Goal: Information Seeking & Learning: Learn about a topic

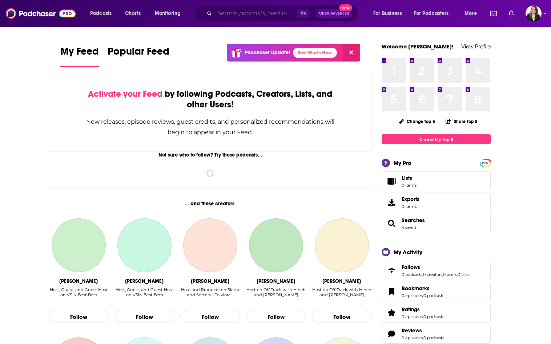
click at [228, 13] on input "Search podcasts, credits, & more..." at bounding box center [256, 14] width 82 height 12
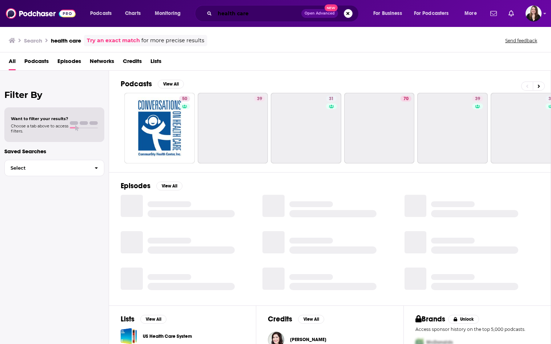
click at [258, 16] on input "health care" at bounding box center [258, 14] width 87 height 12
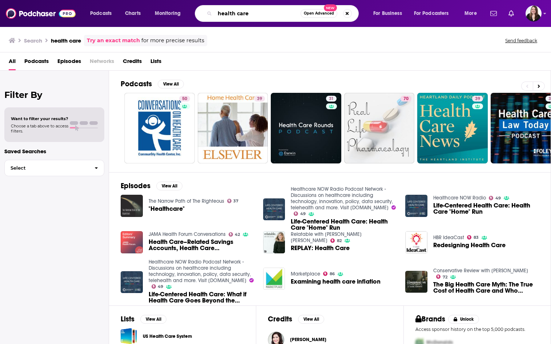
click at [242, 15] on input "health care" at bounding box center [258, 14] width 86 height 12
type input "health technology"
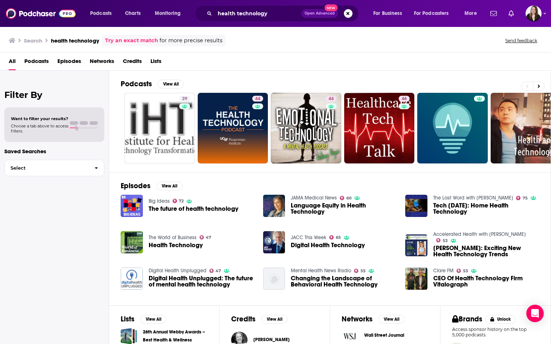
click at [33, 66] on span "Podcasts" at bounding box center [36, 62] width 24 height 15
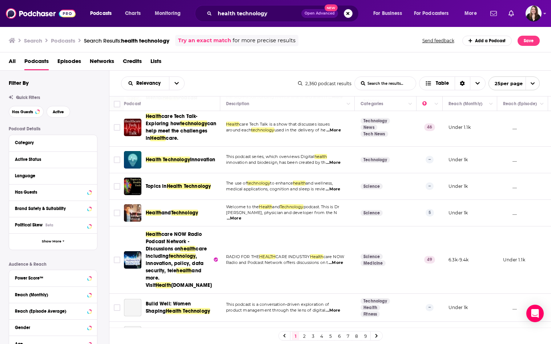
scroll to position [99, 0]
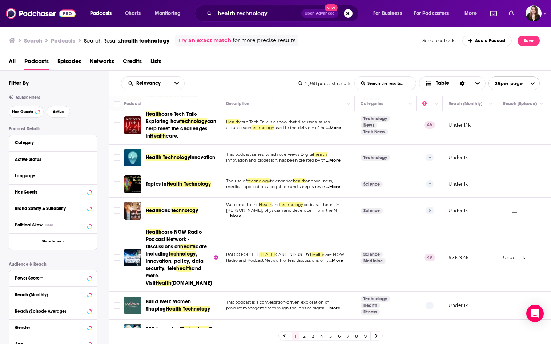
click at [241, 213] on span "...More" at bounding box center [234, 216] width 15 height 6
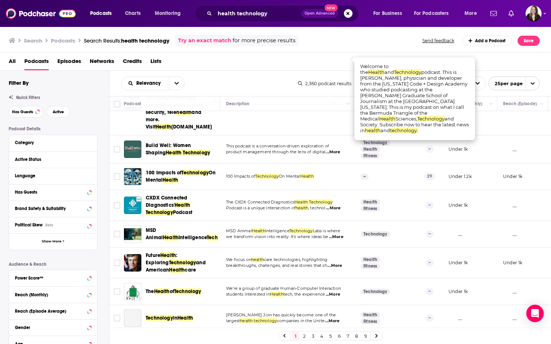
scroll to position [256, 0]
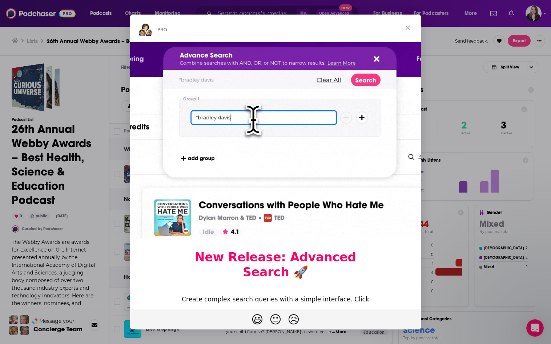
click at [405, 29] on span "Close" at bounding box center [408, 28] width 26 height 26
